Goal: Check status: Check status

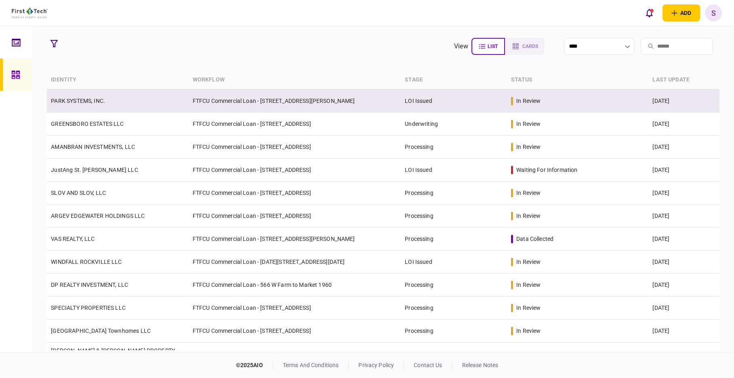
click at [336, 101] on td "FTFCU Commercial Loan - [STREET_ADDRESS][PERSON_NAME]" at bounding box center [295, 101] width 212 height 23
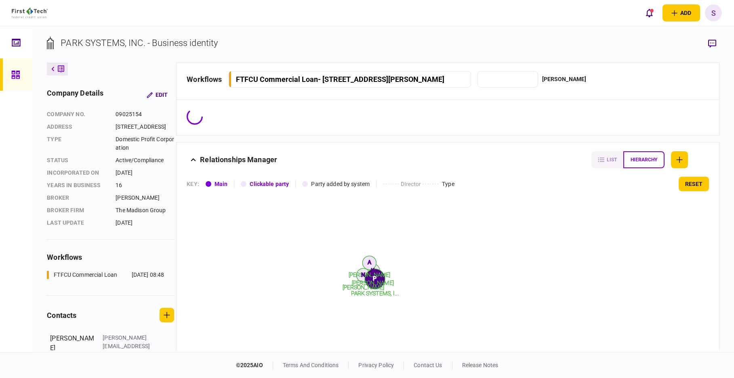
type input "**********"
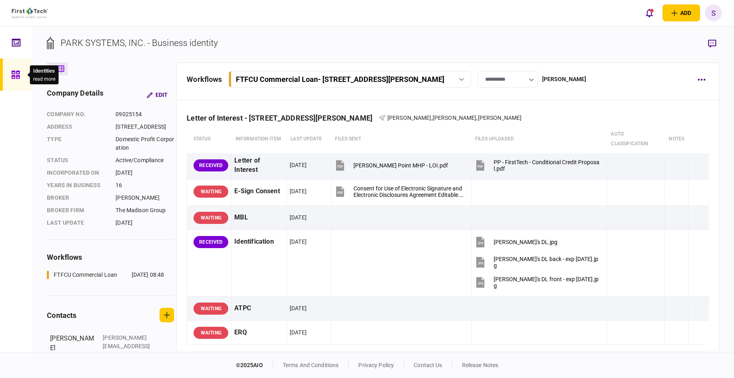
click at [19, 72] on icon at bounding box center [15, 75] width 8 height 8
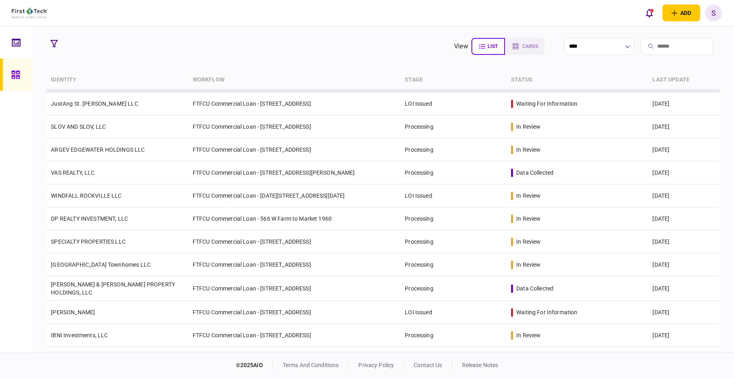
scroll to position [81, 0]
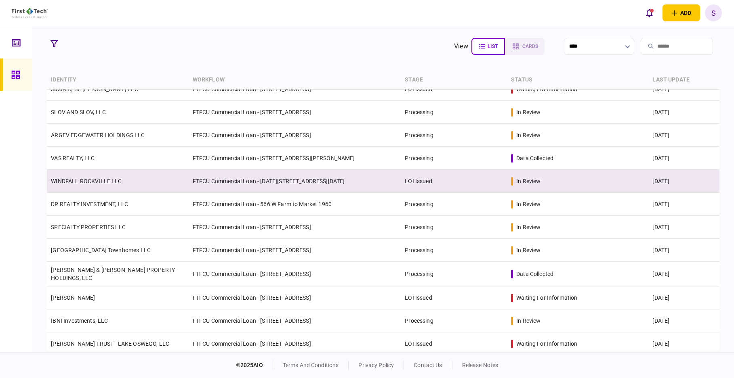
click at [389, 180] on td "FTFCU Commercial Loan - [DATE][STREET_ADDRESS][DATE]" at bounding box center [295, 181] width 212 height 23
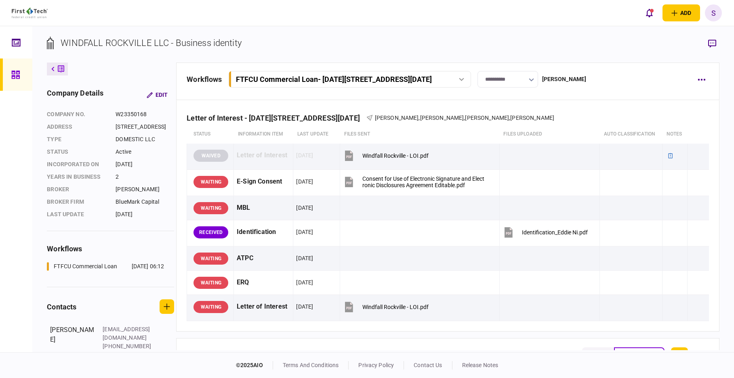
click at [15, 74] on icon at bounding box center [15, 74] width 9 height 9
